Goal: Task Accomplishment & Management: Manage account settings

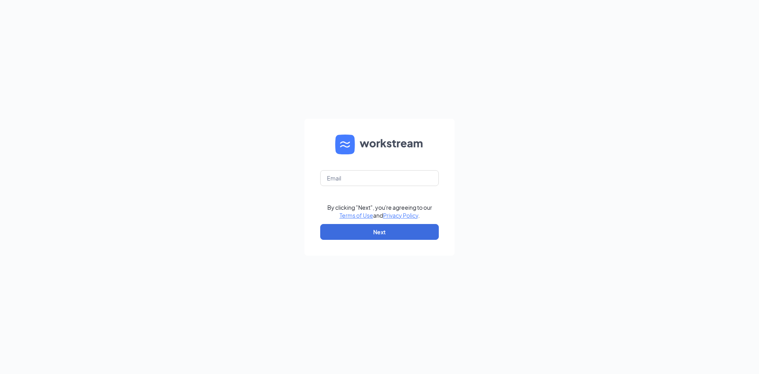
click at [357, 169] on form "By clicking "Next", you're agreeing to our Terms of Use and Privacy Policy . Ne…" at bounding box center [379, 187] width 150 height 137
click at [359, 174] on input "text" at bounding box center [379, 178] width 119 height 16
type input "J"
type input "[EMAIL_ADDRESS][DOMAIN_NAME]"
click at [373, 230] on button "Next" at bounding box center [379, 232] width 119 height 16
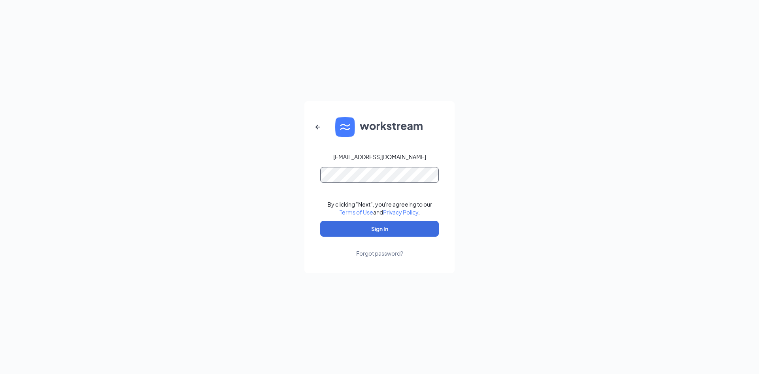
click at [320, 221] on button "Sign In" at bounding box center [379, 229] width 119 height 16
click at [388, 234] on button "Sign In" at bounding box center [379, 229] width 119 height 16
click at [386, 253] on div "Forgot password?" at bounding box center [379, 253] width 47 height 8
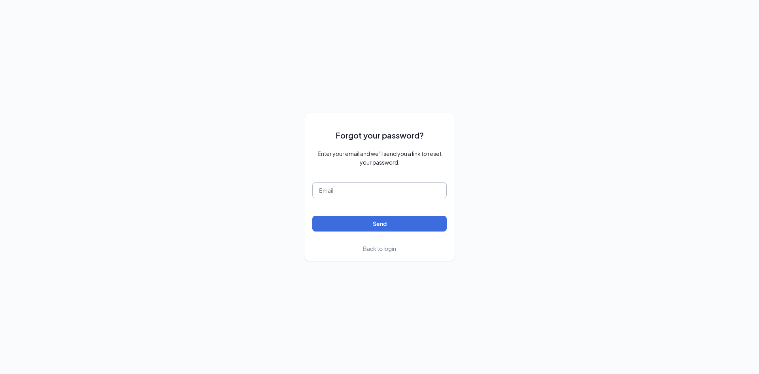
click at [380, 195] on input "text" at bounding box center [379, 190] width 134 height 16
type input "[EMAIL_ADDRESS][DOMAIN_NAME]"
click at [374, 223] on button "Send" at bounding box center [379, 223] width 134 height 16
drag, startPoint x: 414, startPoint y: 196, endPoint x: 151, endPoint y: 196, distance: 262.8
click at [151, 196] on div "Forgot your password? Enter your email and we’ll send you a link to reset your …" at bounding box center [379, 187] width 759 height 374
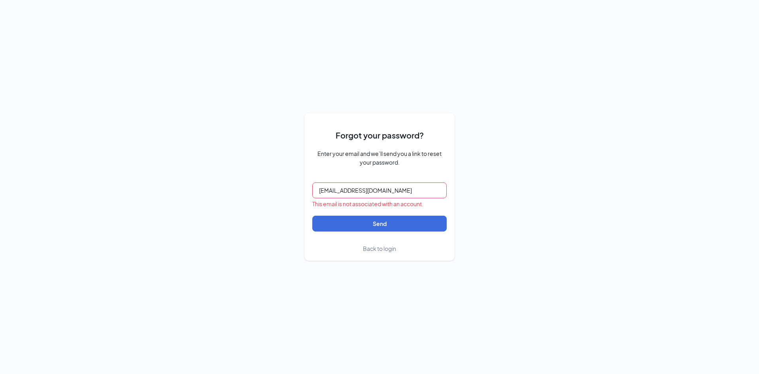
click at [387, 248] on span "Back to login" at bounding box center [379, 248] width 33 height 7
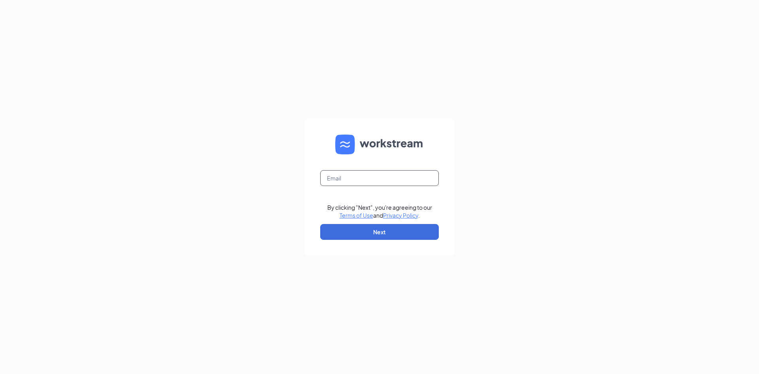
click at [354, 176] on input "text" at bounding box center [379, 178] width 119 height 16
type input "[EMAIL_ADDRESS][DOMAIN_NAME]"
click at [372, 239] on button "Next" at bounding box center [379, 232] width 119 height 16
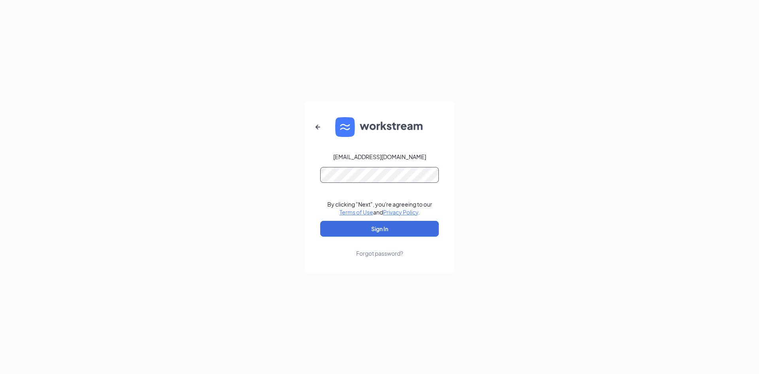
click at [320, 221] on button "Sign In" at bounding box center [379, 229] width 119 height 16
click at [409, 225] on button "Sign In" at bounding box center [379, 229] width 119 height 16
click at [204, 187] on div "[EMAIL_ADDRESS][DOMAIN_NAME] Credential mismatches. By clicking "Next", you're …" at bounding box center [379, 187] width 759 height 374
click at [406, 233] on button "Sign In" at bounding box center [379, 229] width 119 height 16
click at [386, 262] on form "[EMAIL_ADDRESS][DOMAIN_NAME] Credential mismatches. By clicking "Next", you're …" at bounding box center [379, 187] width 150 height 172
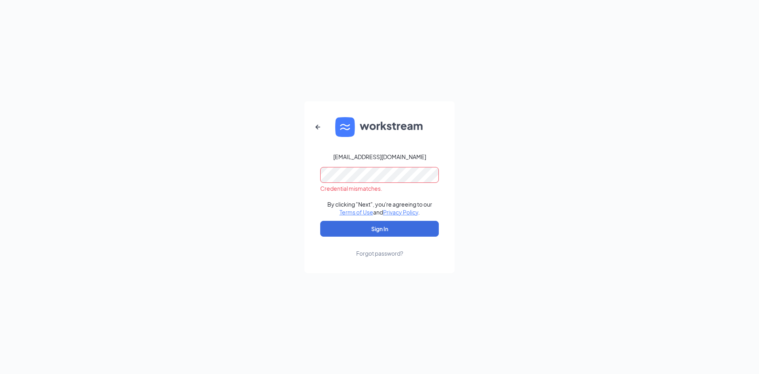
click at [386, 256] on div "Forgot password?" at bounding box center [379, 253] width 47 height 8
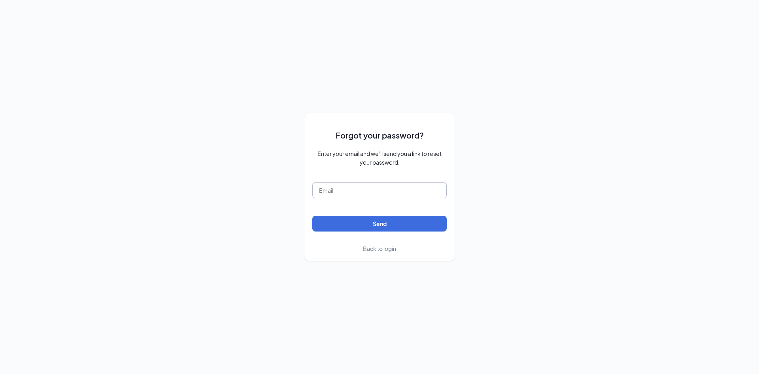
click at [357, 187] on input "text" at bounding box center [379, 190] width 134 height 16
type input "[EMAIL_ADDRESS][DOMAIN_NAME]"
click at [374, 225] on button "Send" at bounding box center [379, 223] width 134 height 16
drag, startPoint x: 413, startPoint y: 192, endPoint x: 0, endPoint y: 223, distance: 414.6
click at [65, 223] on div "Forgot your password? Enter your email and we’ll send you a link to reset your …" at bounding box center [379, 187] width 759 height 374
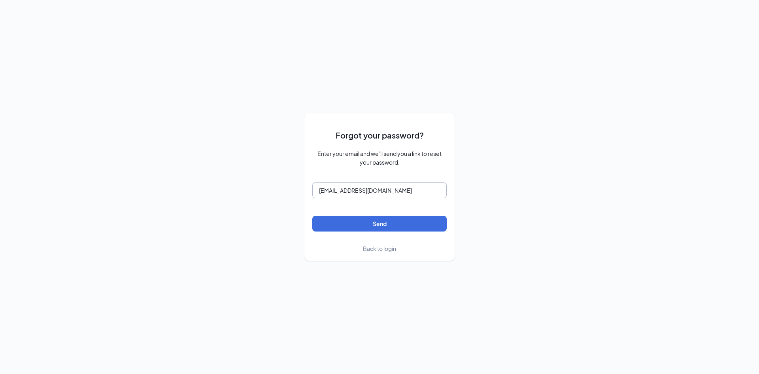
type input "[EMAIL_ADDRESS][DOMAIN_NAME]"
click at [312, 215] on button "Send" at bounding box center [379, 223] width 134 height 16
click at [374, 251] on span "Back to login" at bounding box center [379, 248] width 33 height 7
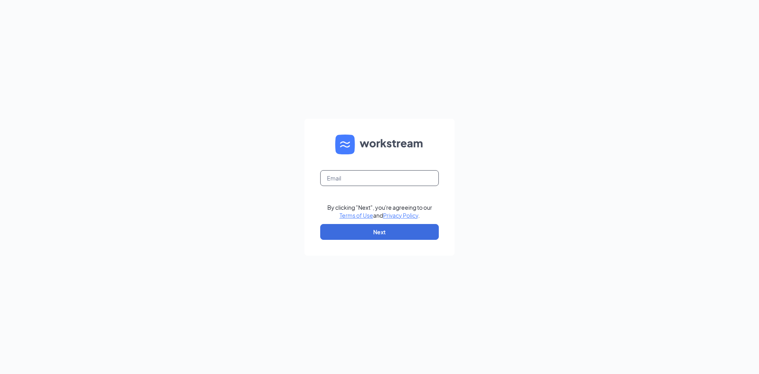
click at [358, 183] on input "text" at bounding box center [379, 178] width 119 height 16
type input "[EMAIL_ADDRESS][DOMAIN_NAME]"
click at [381, 226] on button "Next" at bounding box center [379, 232] width 119 height 16
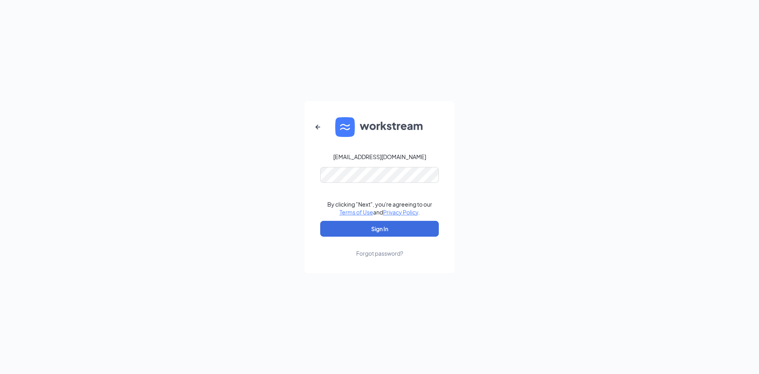
click at [381, 251] on div "Forgot password?" at bounding box center [379, 253] width 47 height 8
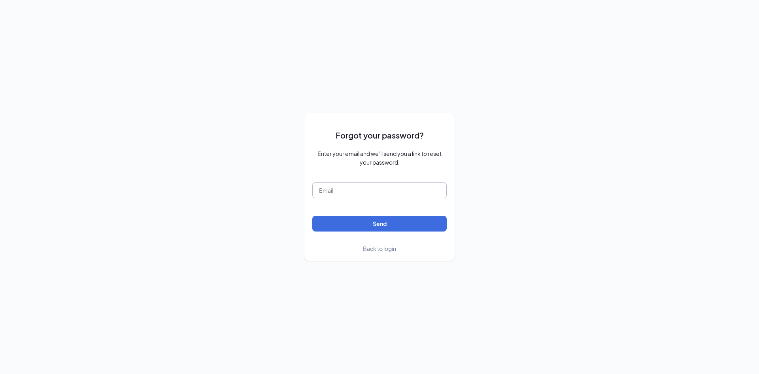
click at [370, 191] on input "text" at bounding box center [379, 190] width 134 height 16
type input "[EMAIL_ADDRESS][DOMAIN_NAME]"
click at [391, 226] on button "Send" at bounding box center [379, 223] width 134 height 16
click at [381, 252] on link "Back to login" at bounding box center [379, 248] width 33 height 9
